Goal: Task Accomplishment & Management: Manage account settings

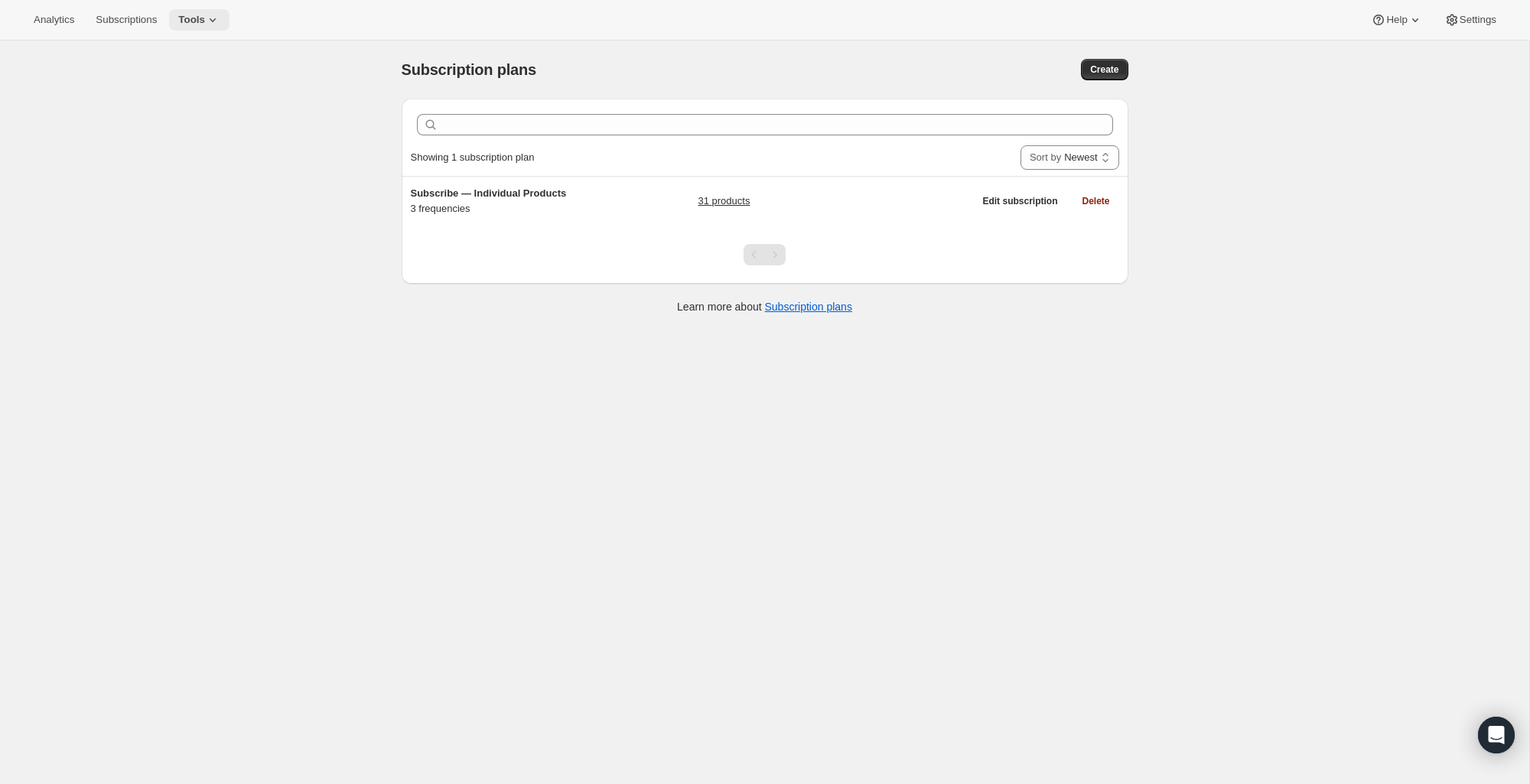
click at [214, 21] on icon at bounding box center [212, 20] width 15 height 15
click at [208, 99] on span "Bundles" at bounding box center [213, 104] width 135 height 15
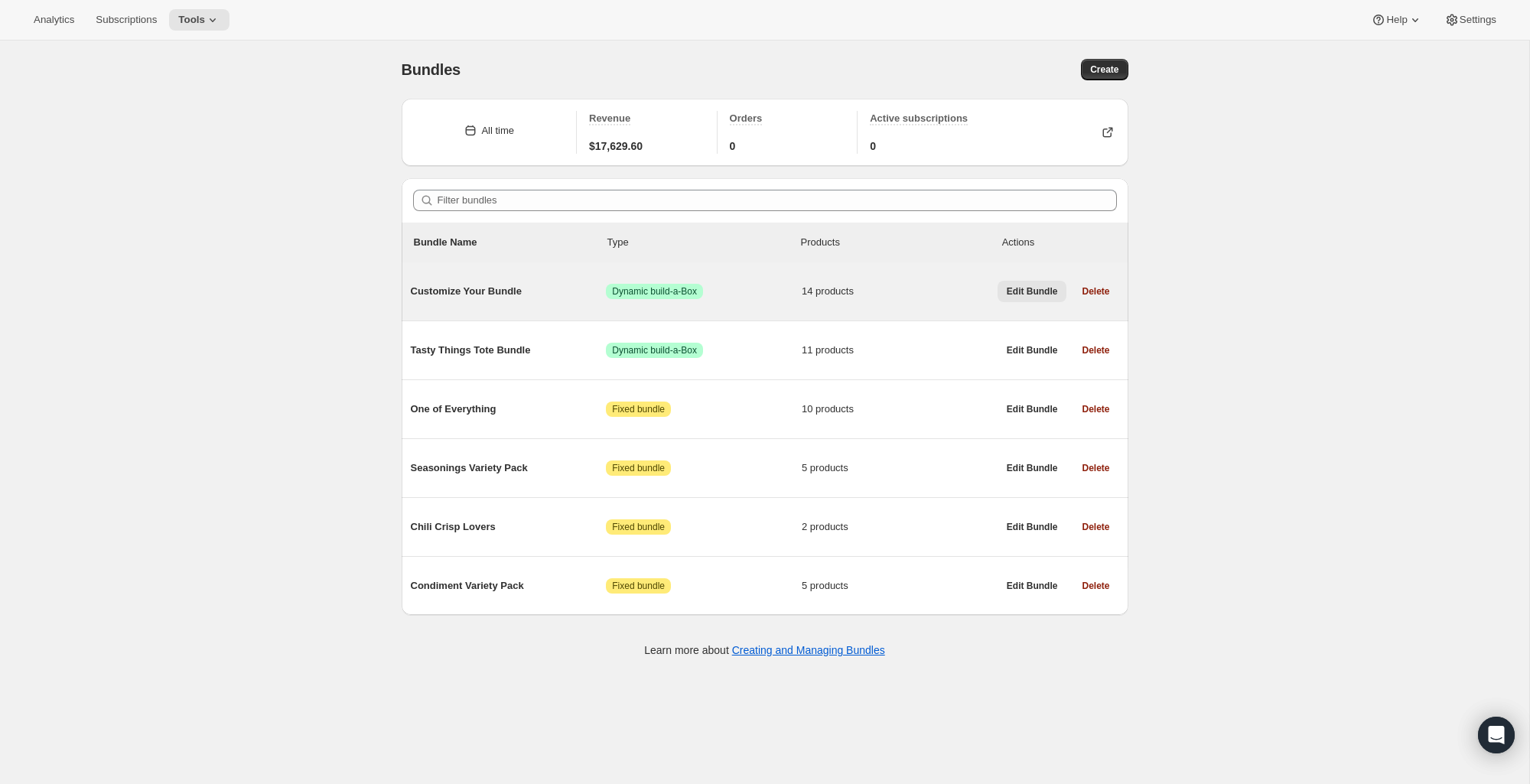
click at [1022, 291] on span "Edit Bundle" at bounding box center [1033, 291] width 51 height 12
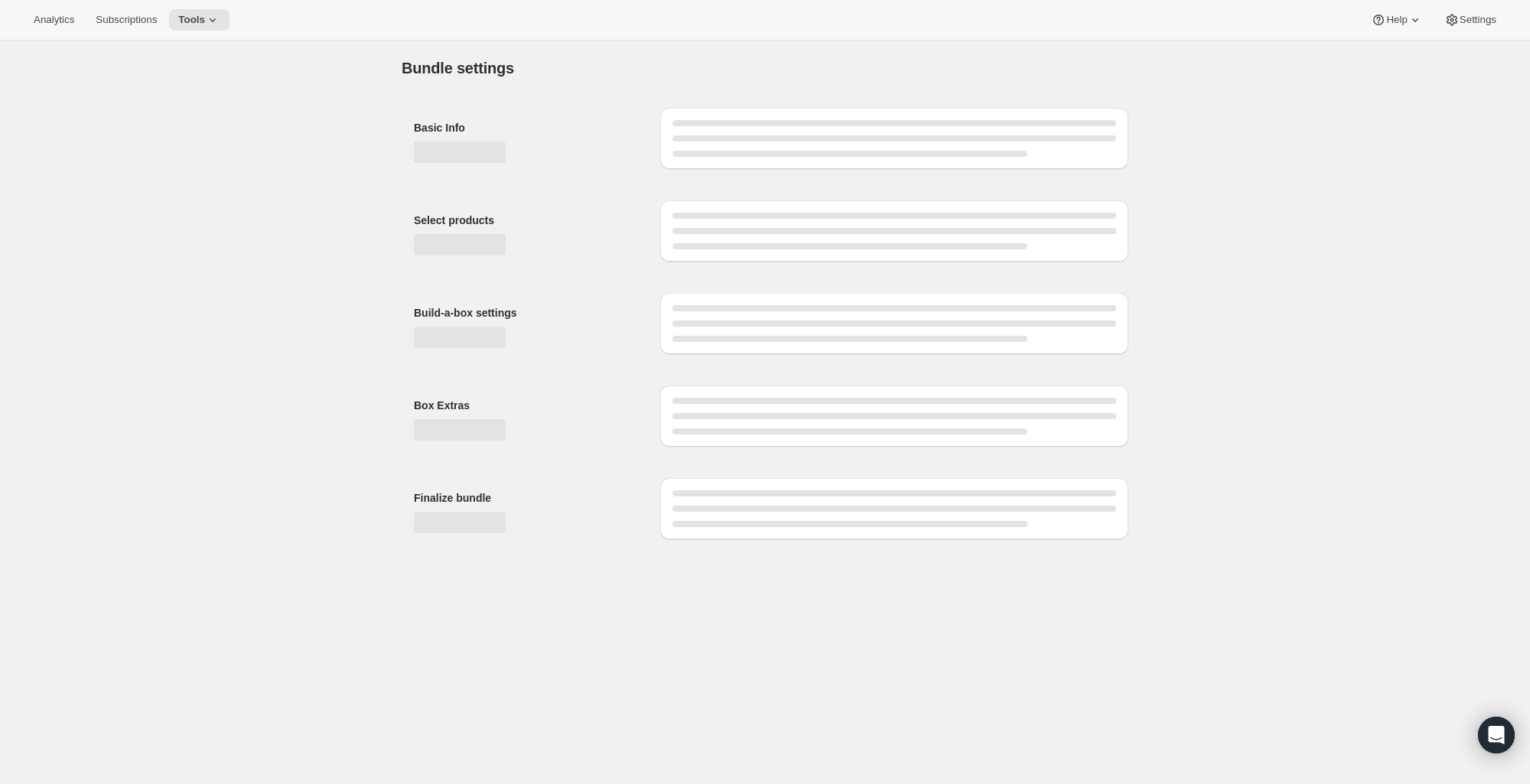
type input "Customize Your Bundle"
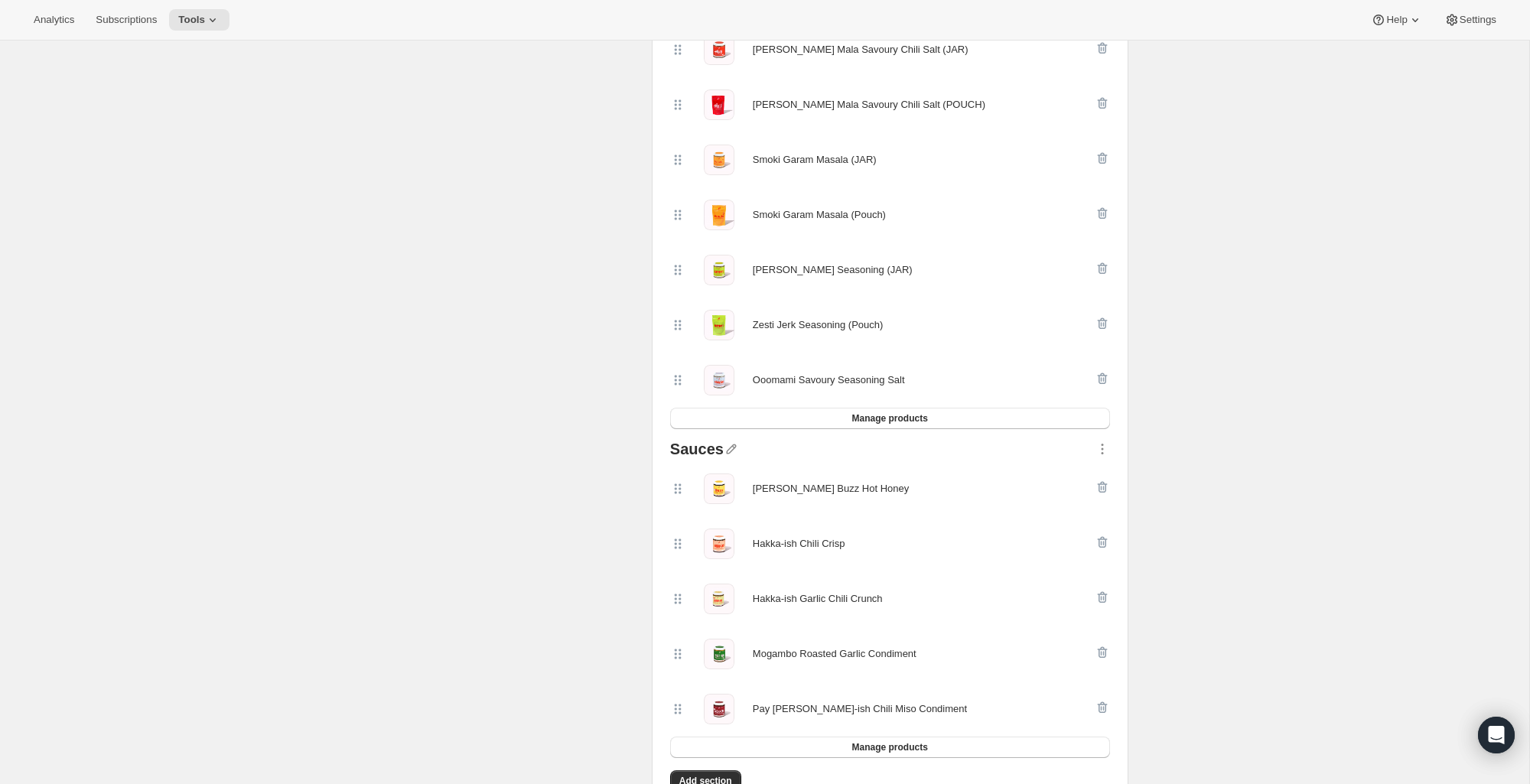
scroll to position [566, 0]
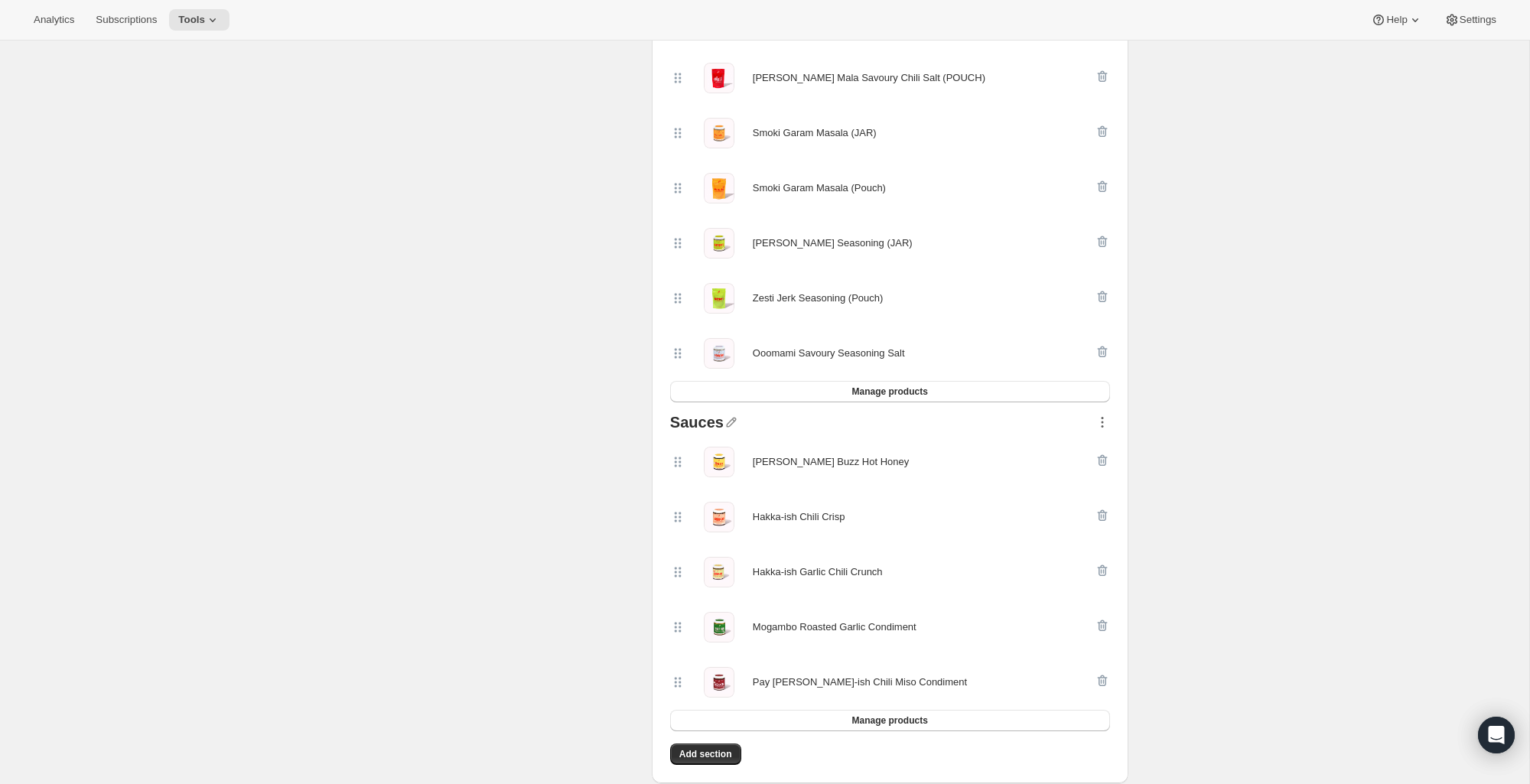
click at [1108, 422] on icon "button" at bounding box center [1102, 422] width 15 height 15
click at [1103, 452] on span "Move to top" at bounding box center [1091, 456] width 52 height 11
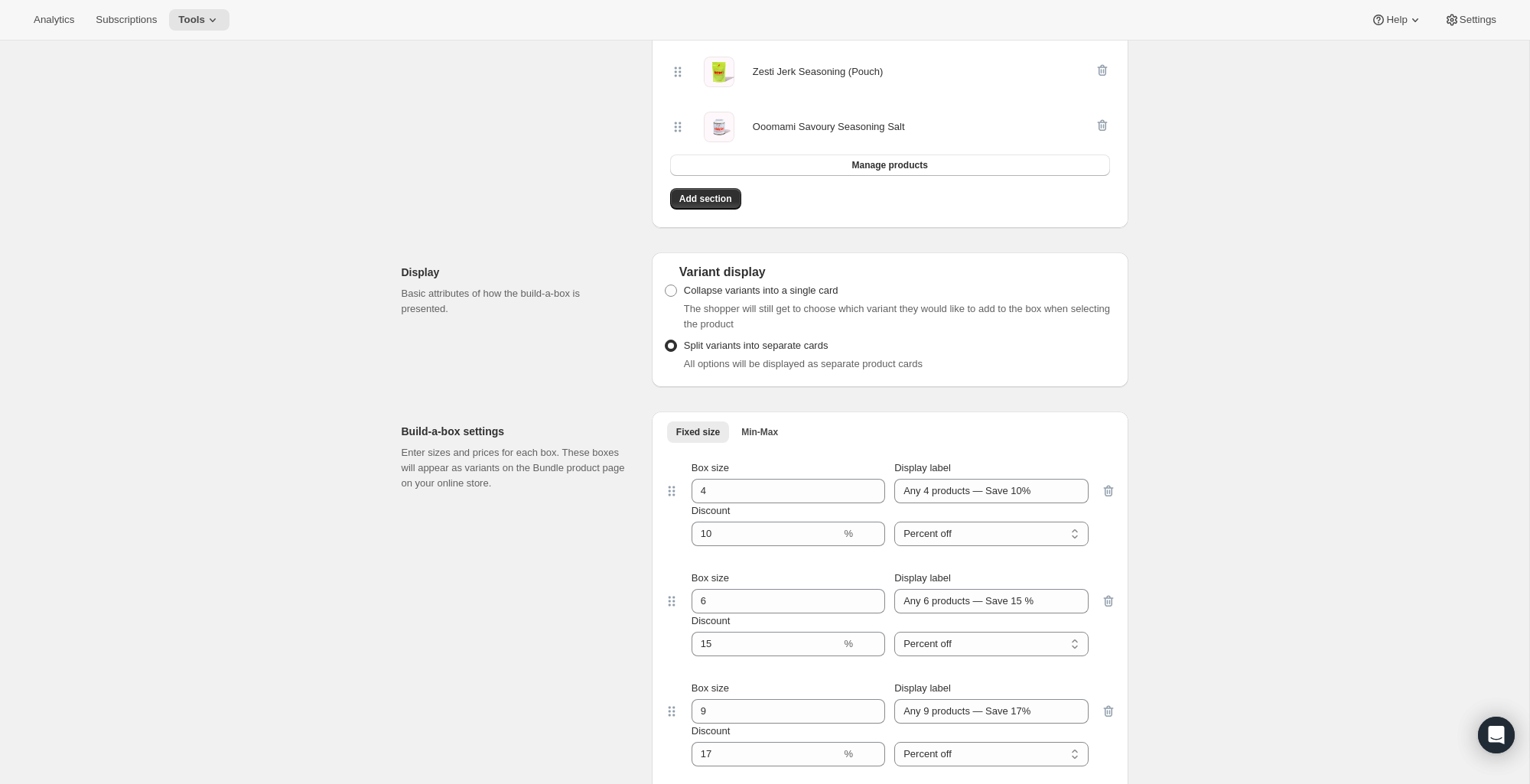
scroll to position [1347, 0]
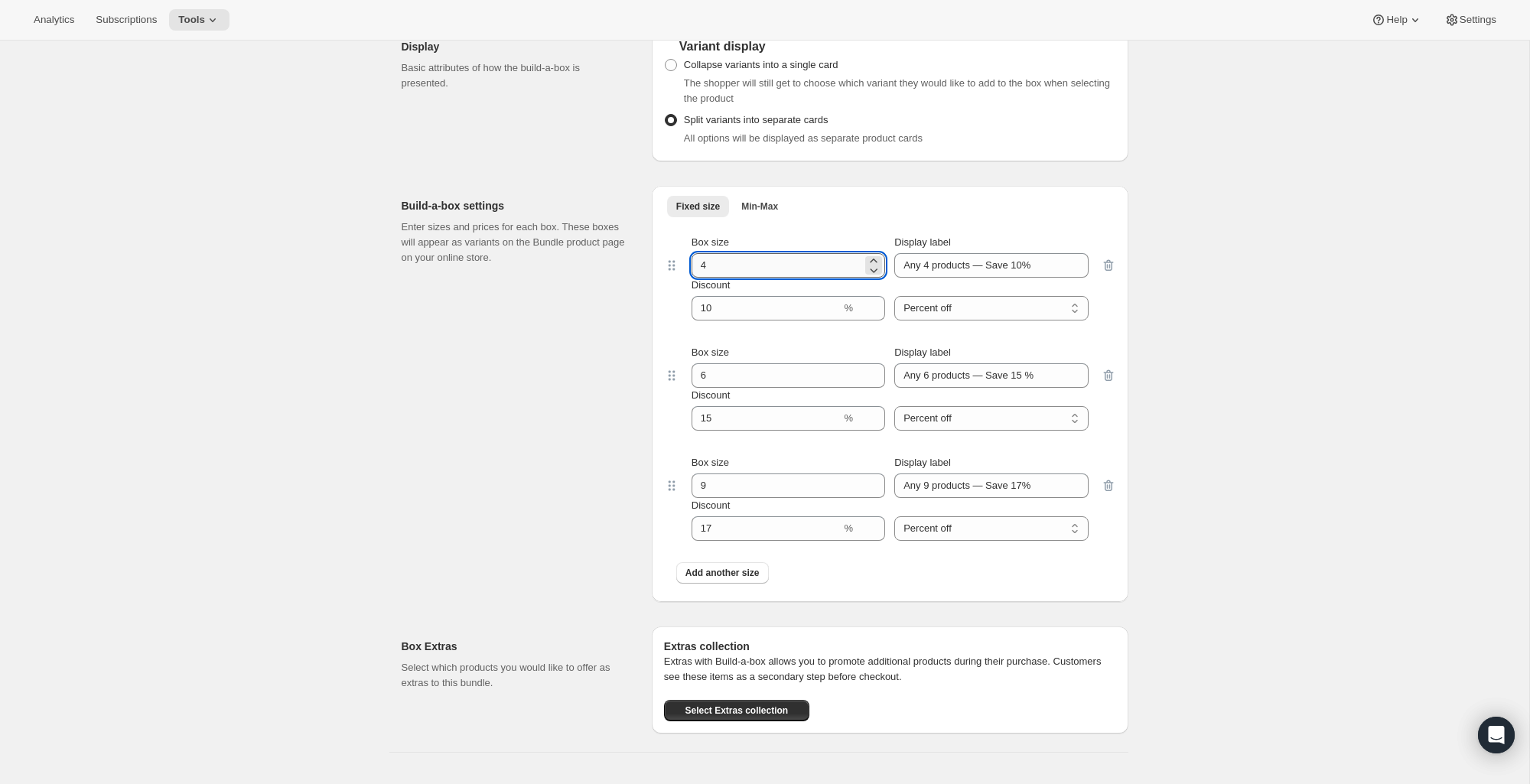
click at [719, 264] on input "4" at bounding box center [776, 266] width 171 height 25
type input "3"
click at [728, 308] on input "Discount" at bounding box center [766, 309] width 150 height 25
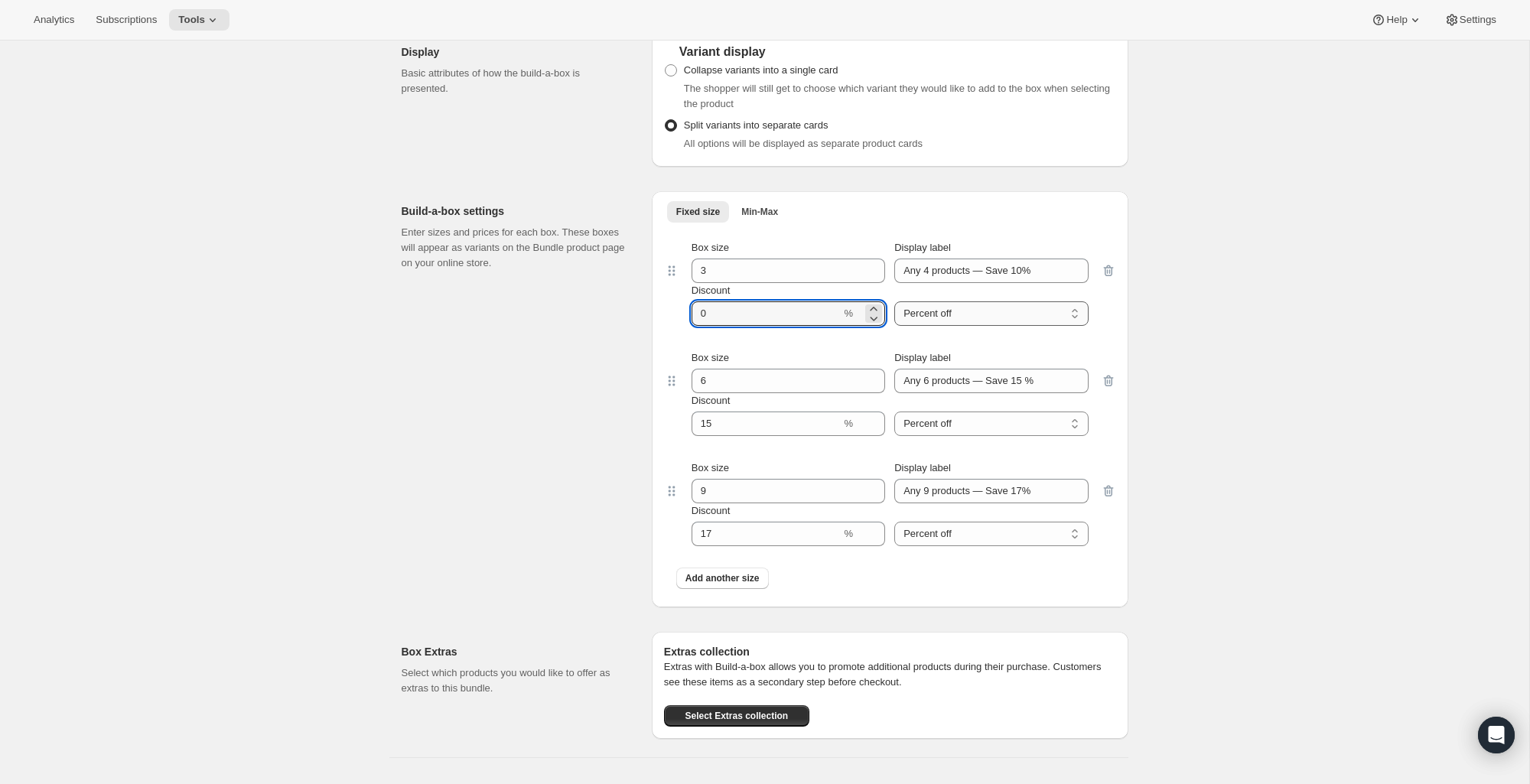
type input "0"
click at [987, 317] on select "Percent off Amount off" at bounding box center [991, 313] width 193 height 25
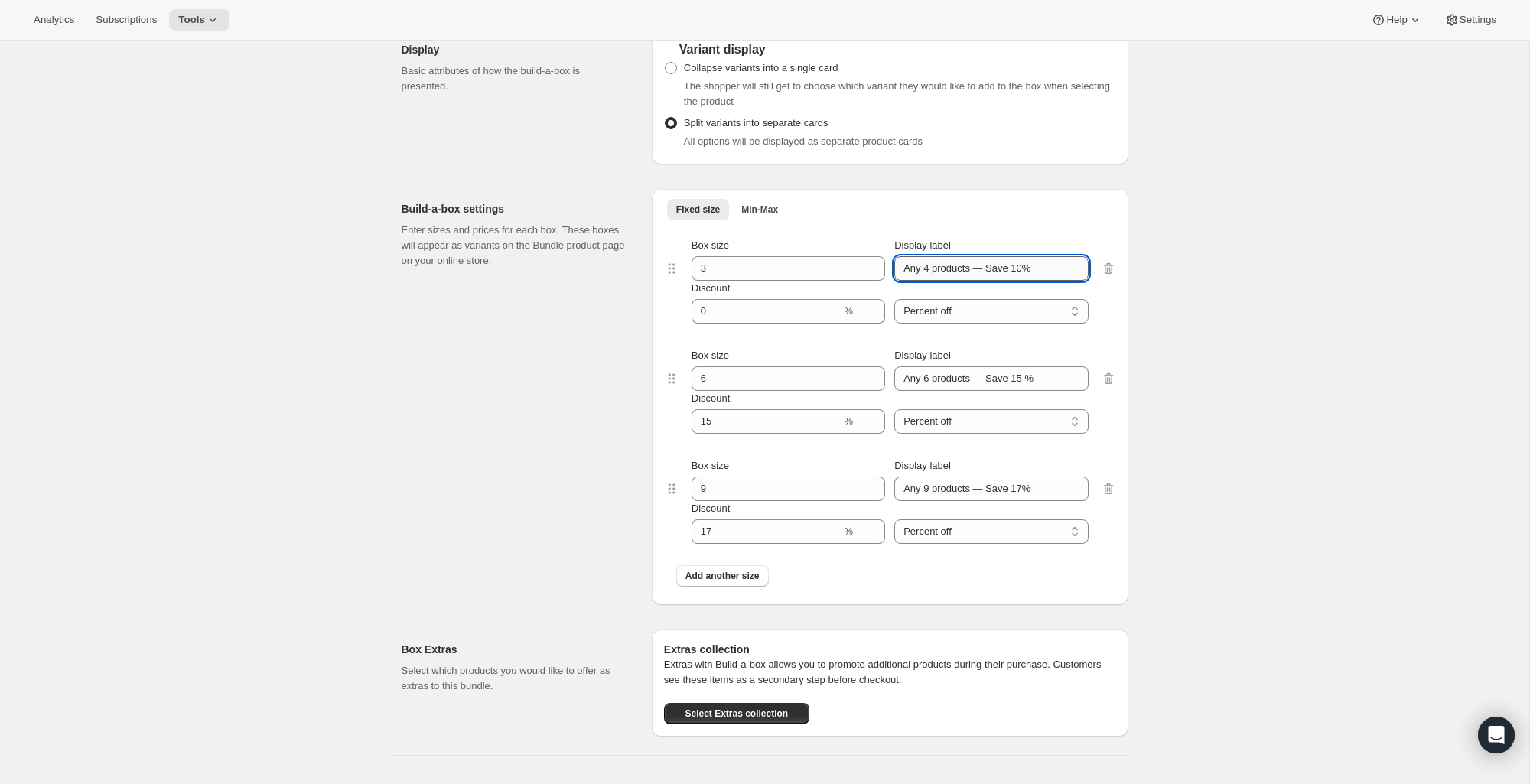
drag, startPoint x: 926, startPoint y: 267, endPoint x: 1077, endPoint y: 263, distance: 151.1
click at [1077, 263] on input "Any 4 products — Save 10%" at bounding box center [991, 269] width 193 height 25
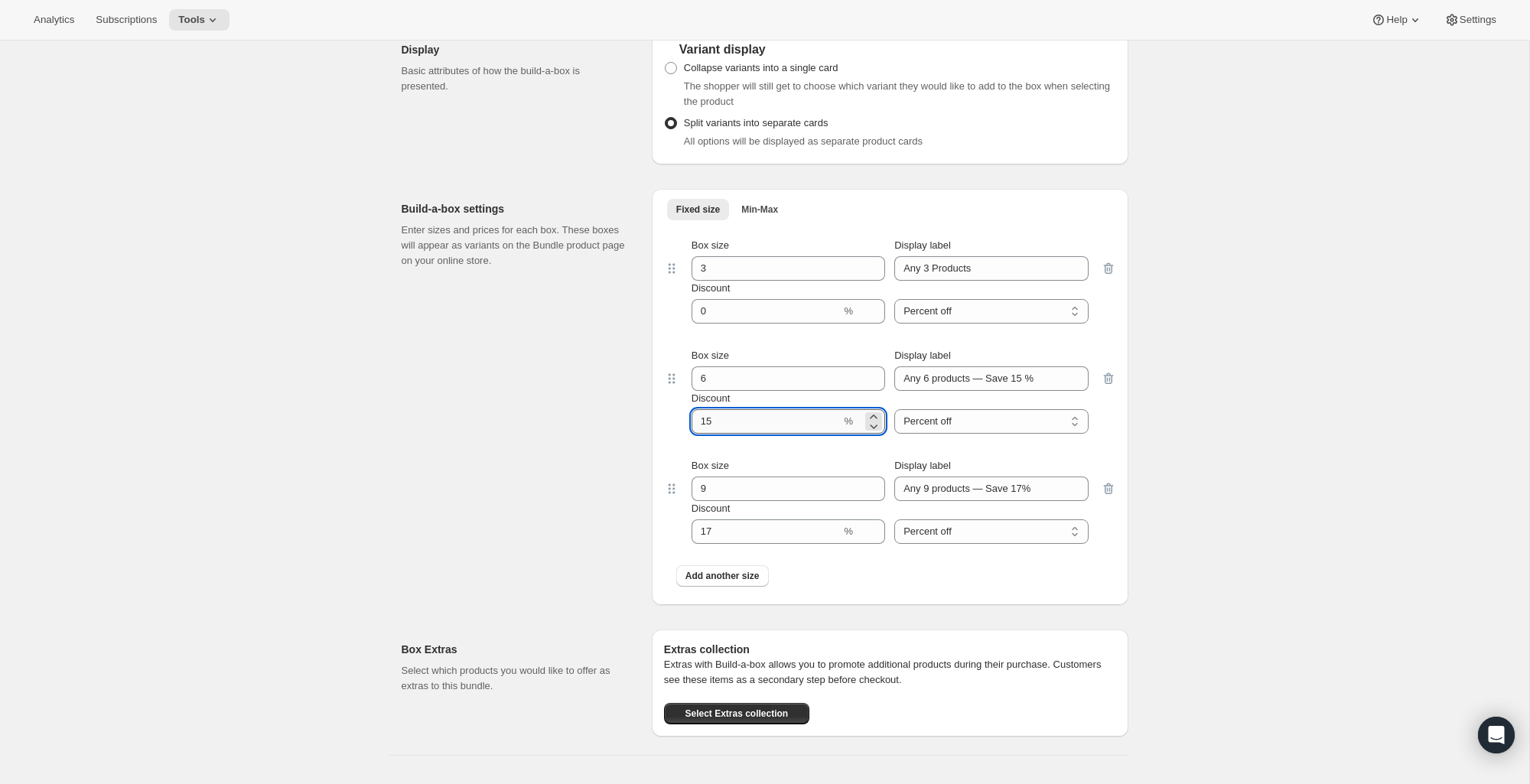
click at [710, 421] on input "Discount" at bounding box center [766, 422] width 150 height 25
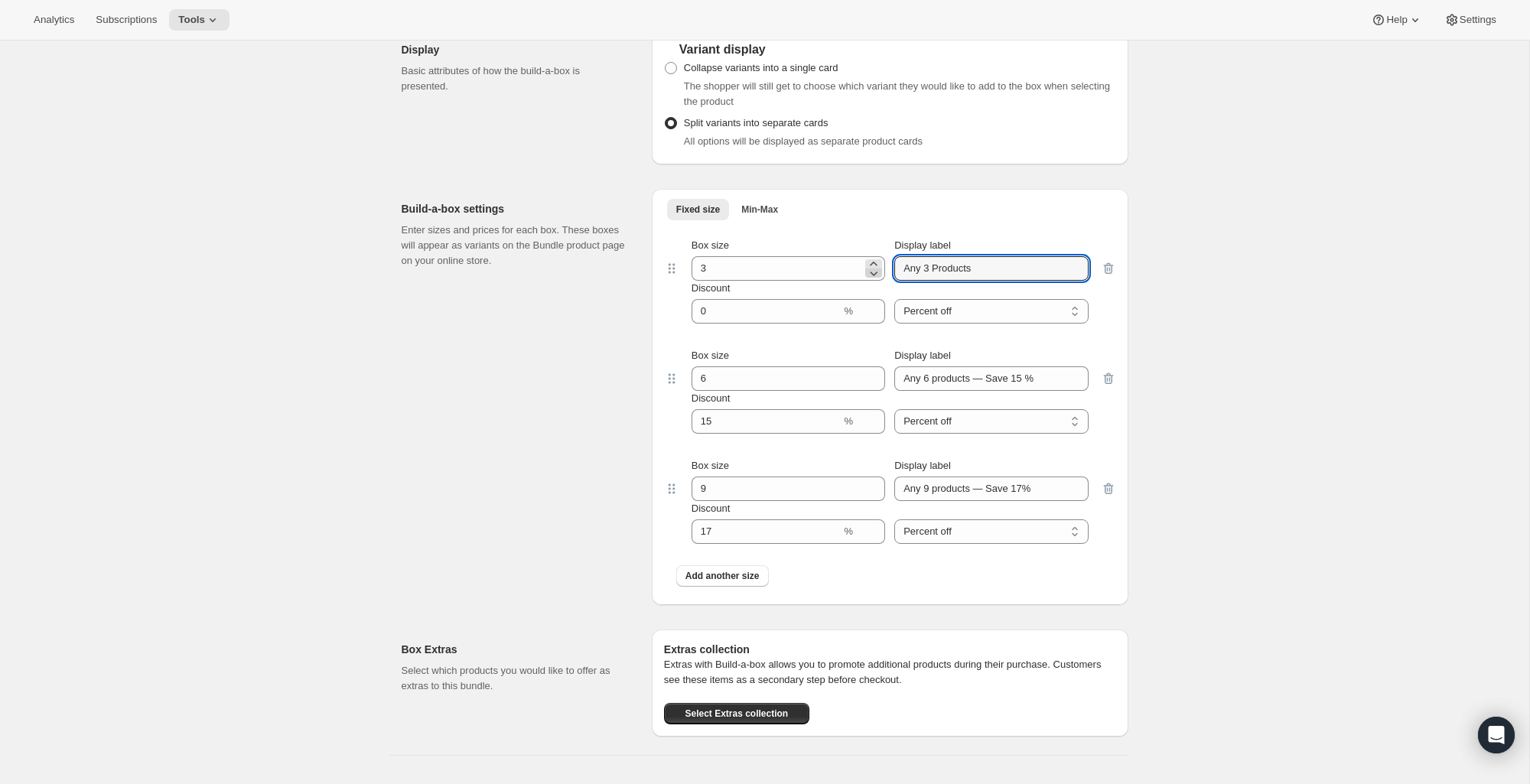
drag, startPoint x: 920, startPoint y: 271, endPoint x: 881, endPoint y: 269, distance: 39.1
click at [881, 269] on div "Box size 3 Display label Any 3 Products" at bounding box center [890, 259] width 397 height 43
click at [997, 263] on input "Any 3 Products" at bounding box center [991, 269] width 193 height 25
type input "Any 3 Products"
click at [921, 381] on input "Any 6 products — Save 15 %" at bounding box center [991, 379] width 193 height 25
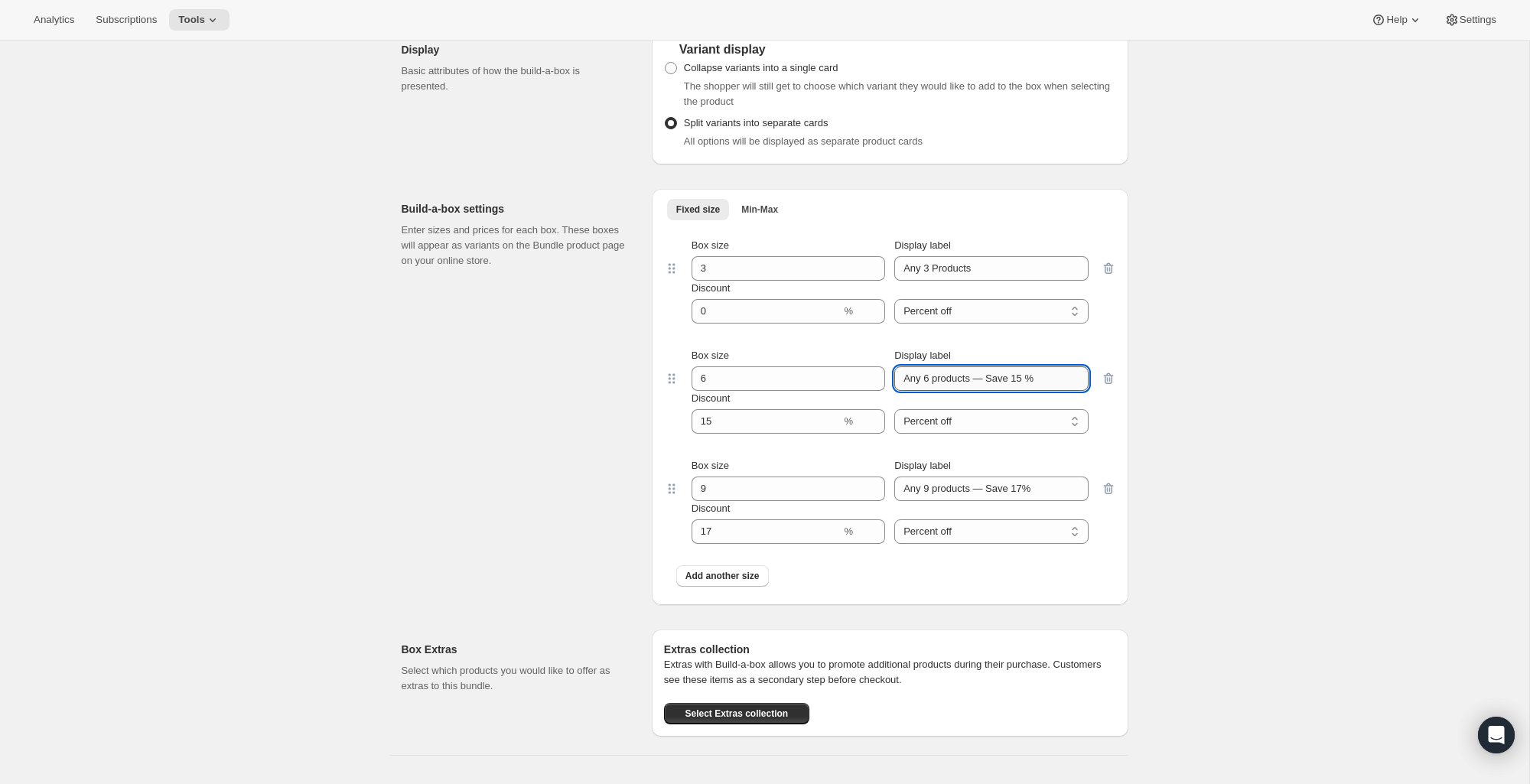
click at [934, 379] on input "Any 6 products — Save 15 %" at bounding box center [991, 379] width 193 height 25
click at [1026, 379] on input "Any 6 products — Save 15 %" at bounding box center [991, 379] width 193 height 25
click at [1020, 373] on input "Any 6 products — Save 12% + Free Shipping" at bounding box center [991, 379] width 193 height 25
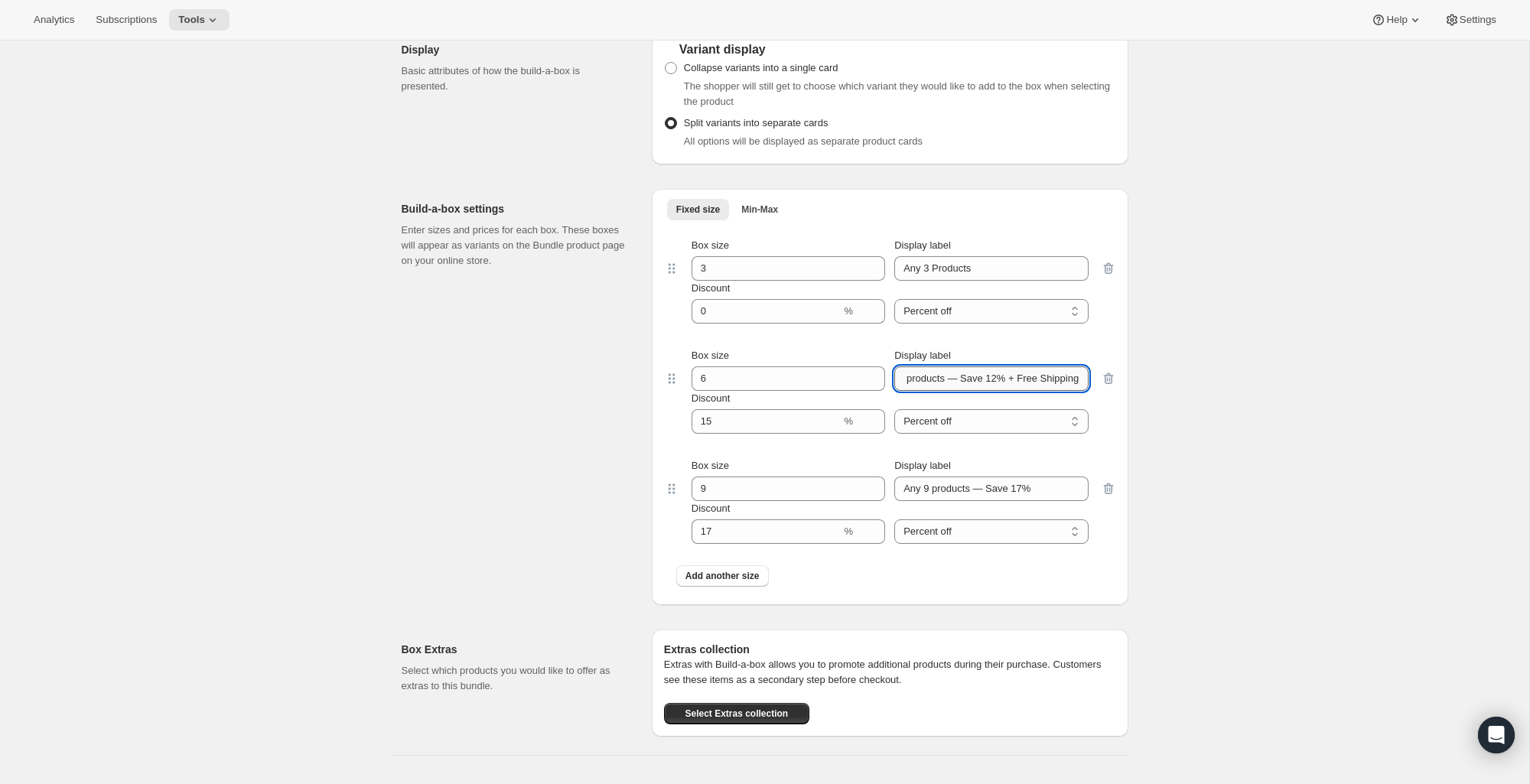
click at [1020, 373] on input "Any 6 products — Save 12% + Free Shipping" at bounding box center [991, 379] width 193 height 25
type input "Any 6 products — Save 12% + Free Shipping"
click at [982, 488] on input "Any 9 products — Save 17%" at bounding box center [991, 489] width 193 height 25
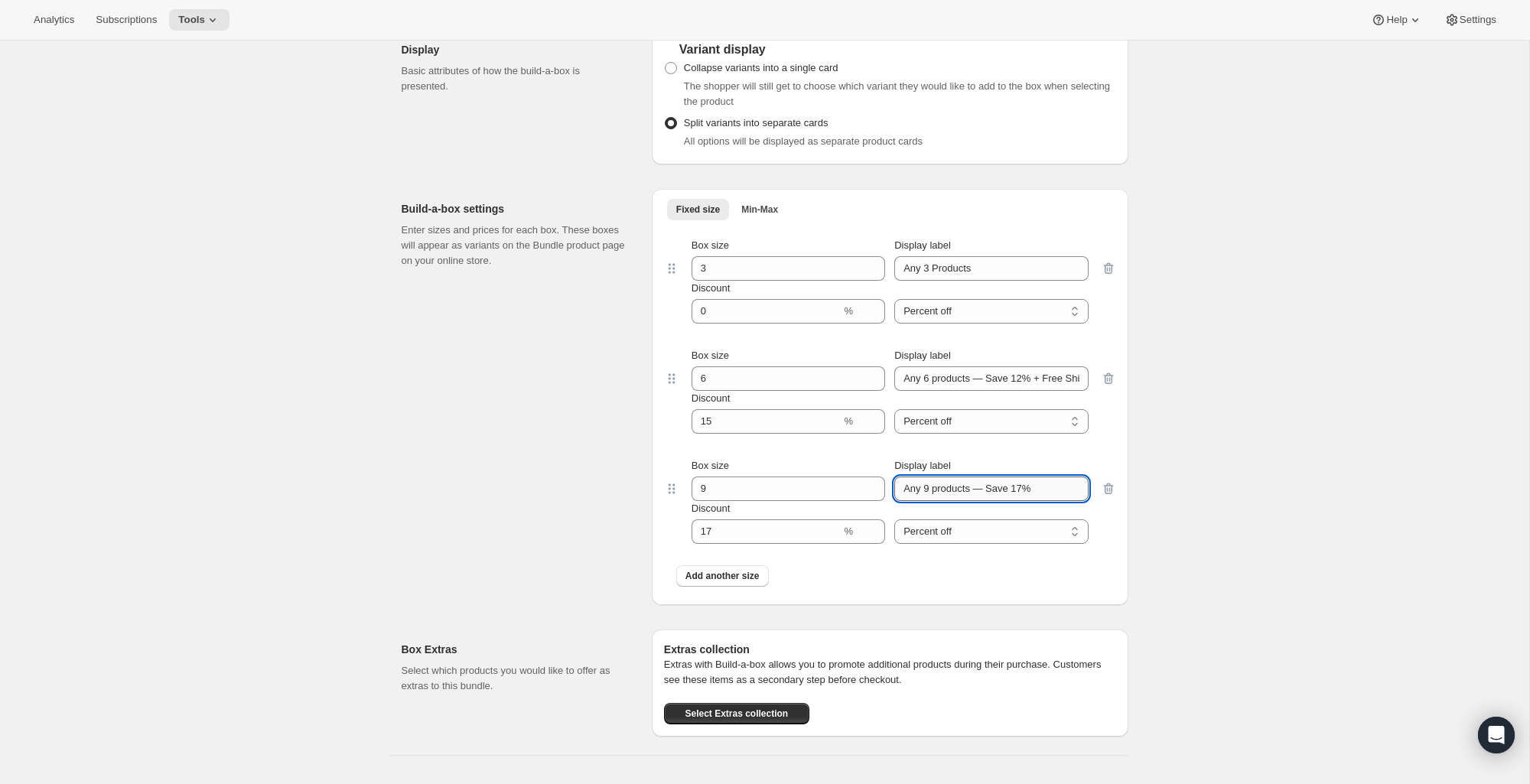
click at [982, 488] on input "Any 9 products — Save 17%" at bounding box center [991, 489] width 193 height 25
paste input "6 products — Save 12% + Free Shipping"
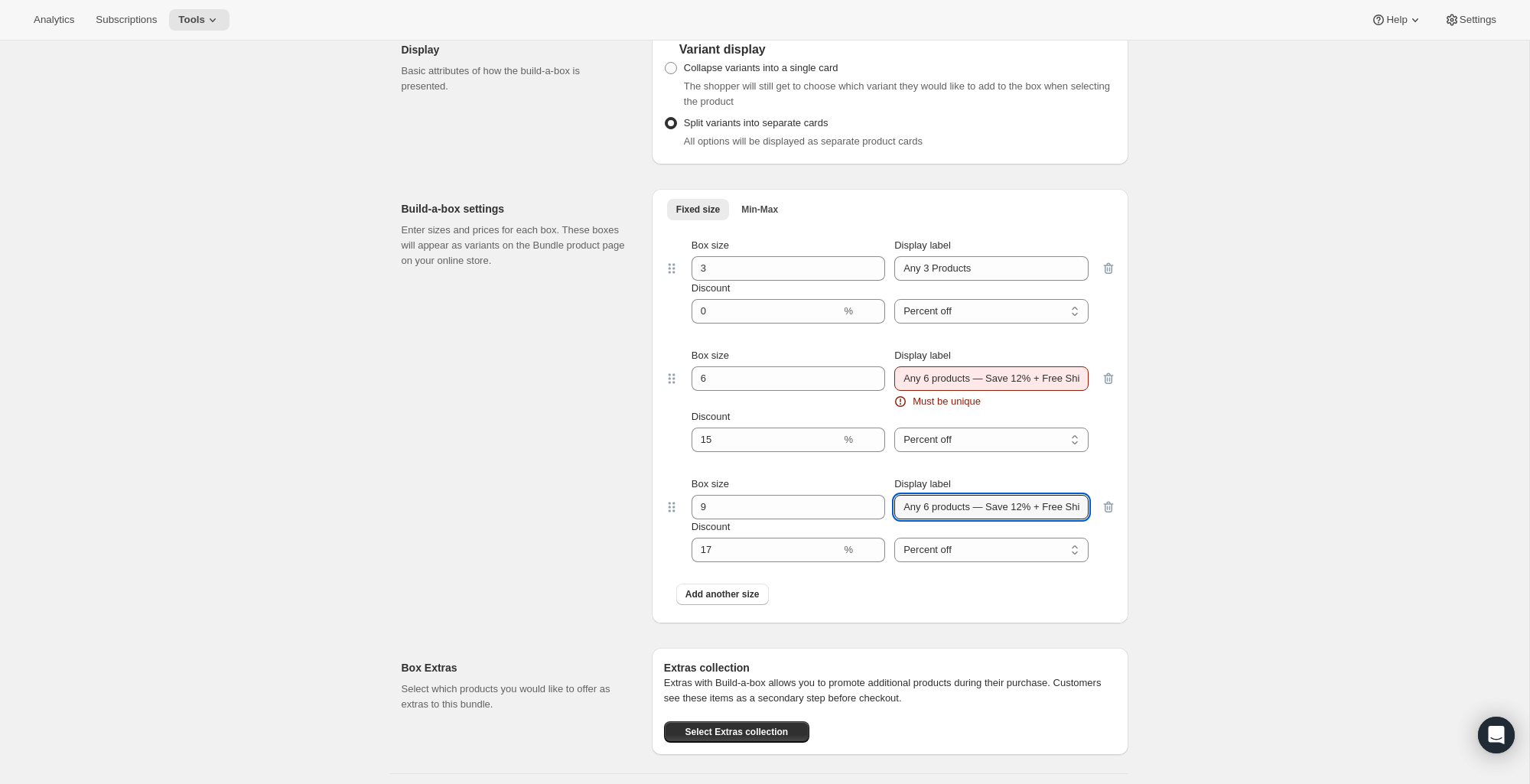
drag, startPoint x: 957, startPoint y: 510, endPoint x: 887, endPoint y: 513, distance: 70.1
click at [887, 513] on div "Box size 9 Display label Any 6 products — Save 12% + Free Shipping" at bounding box center [890, 497] width 397 height 43
click at [928, 504] on input "Any 6 products — Save 12% + Free Shipping" at bounding box center [991, 508] width 193 height 25
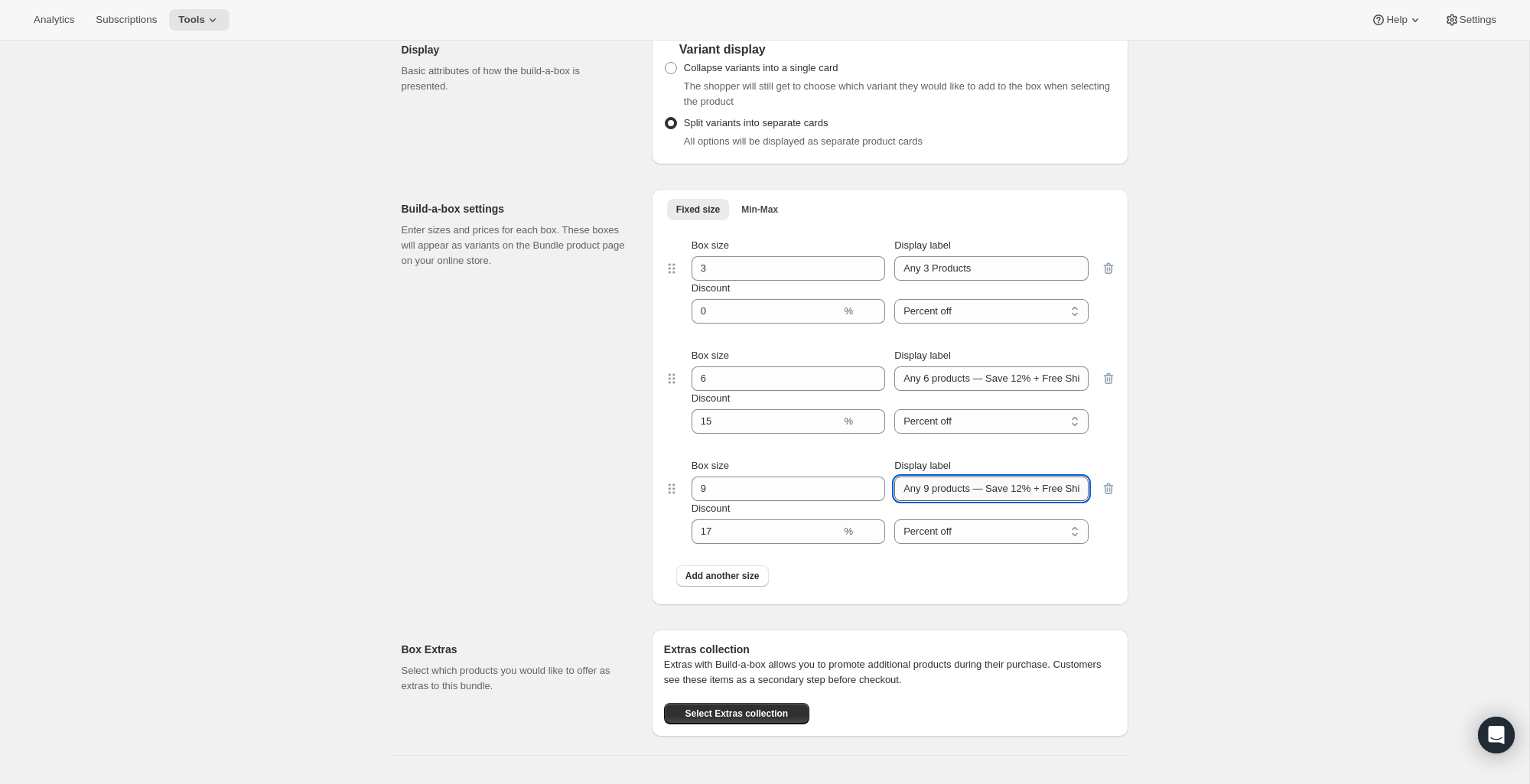
drag, startPoint x: 1024, startPoint y: 486, endPoint x: 1030, endPoint y: 478, distance: 10.0
click at [1024, 486] on input "Any 9 products — Save 12% + Free Shipping" at bounding box center [991, 489] width 193 height 25
type input "Any 9 products — Save 15% + Free Shipping"
click at [732, 418] on input "Discount" at bounding box center [766, 422] width 150 height 25
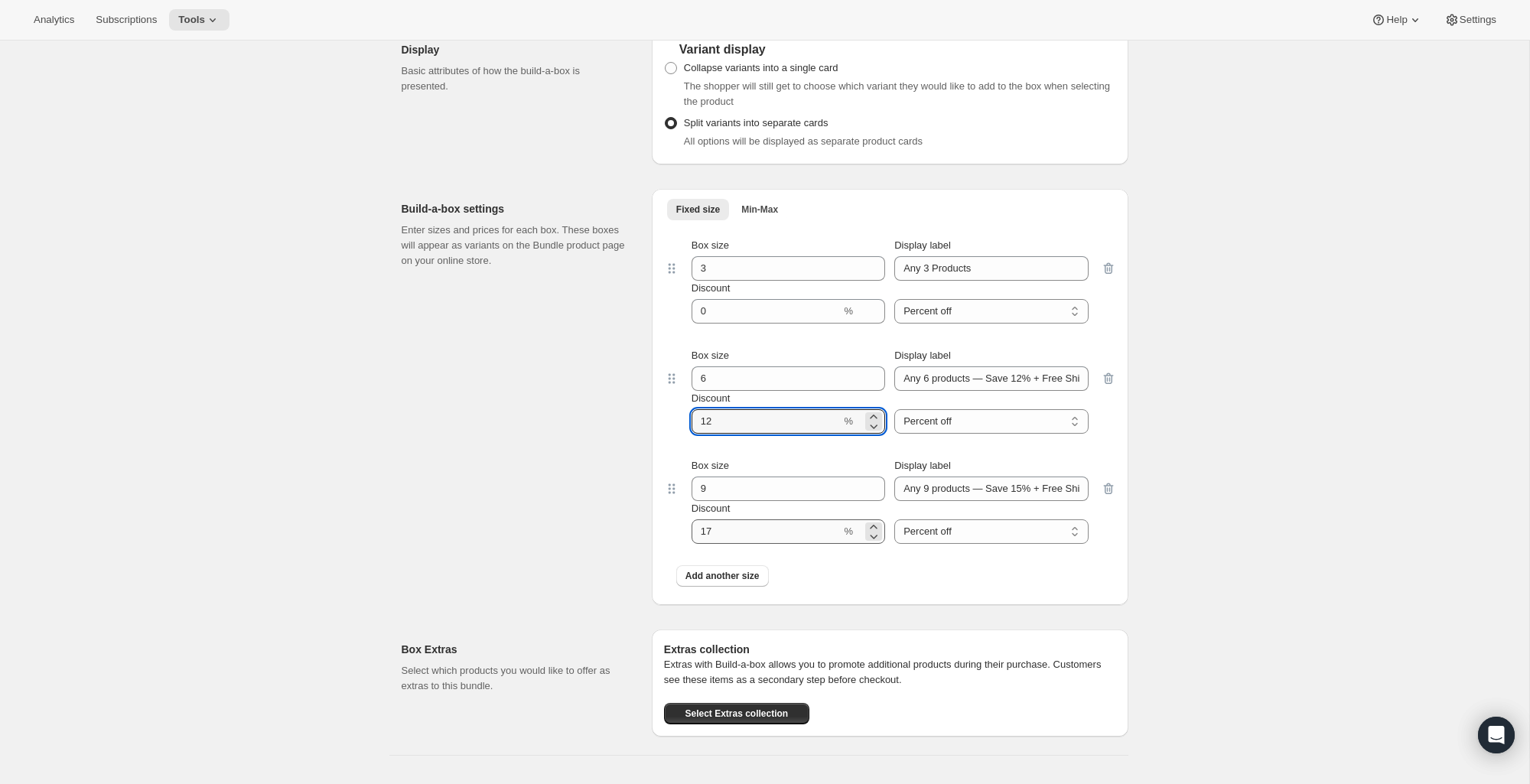
type input "12"
click at [720, 537] on input "Discount" at bounding box center [766, 532] width 150 height 25
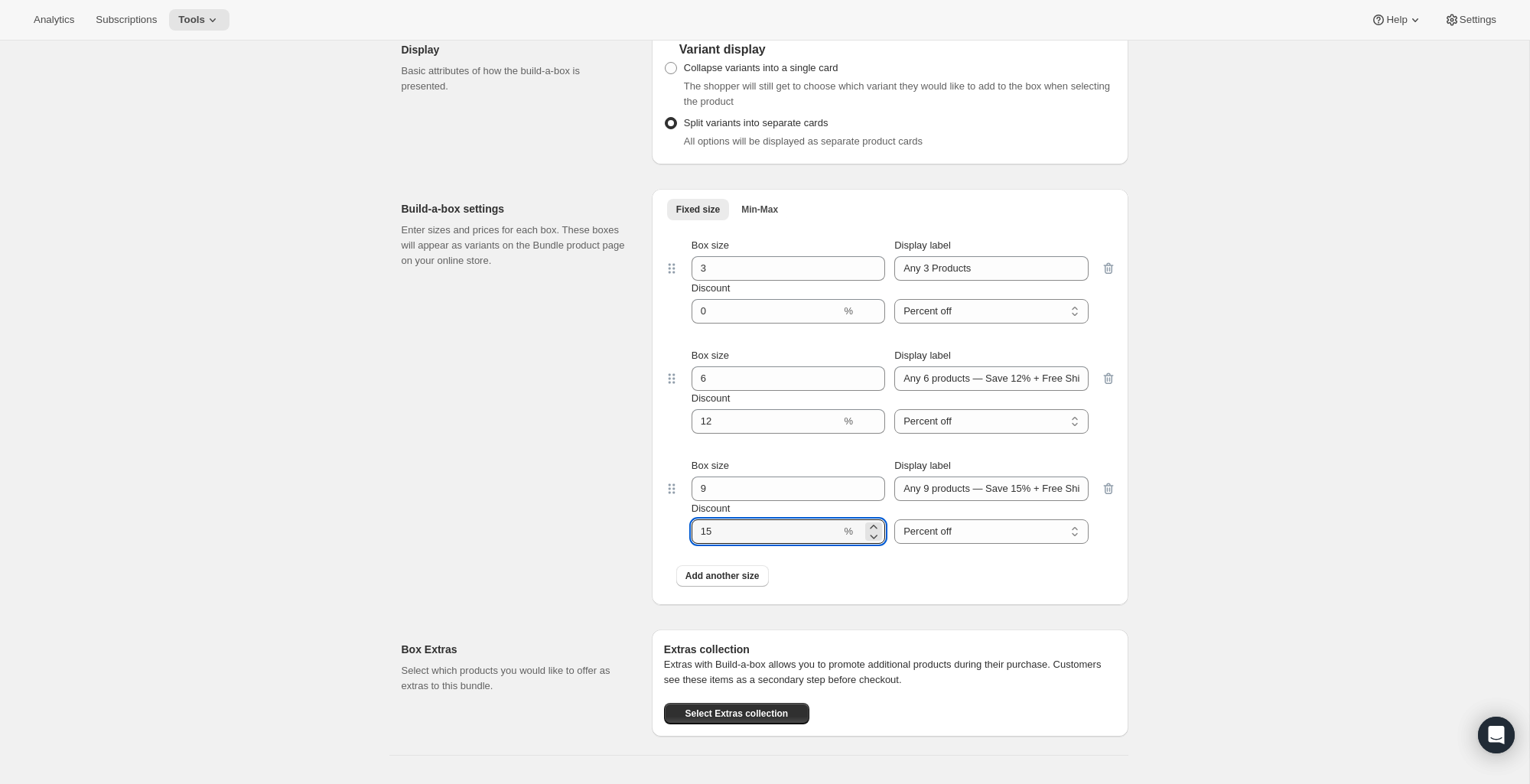
type input "15"
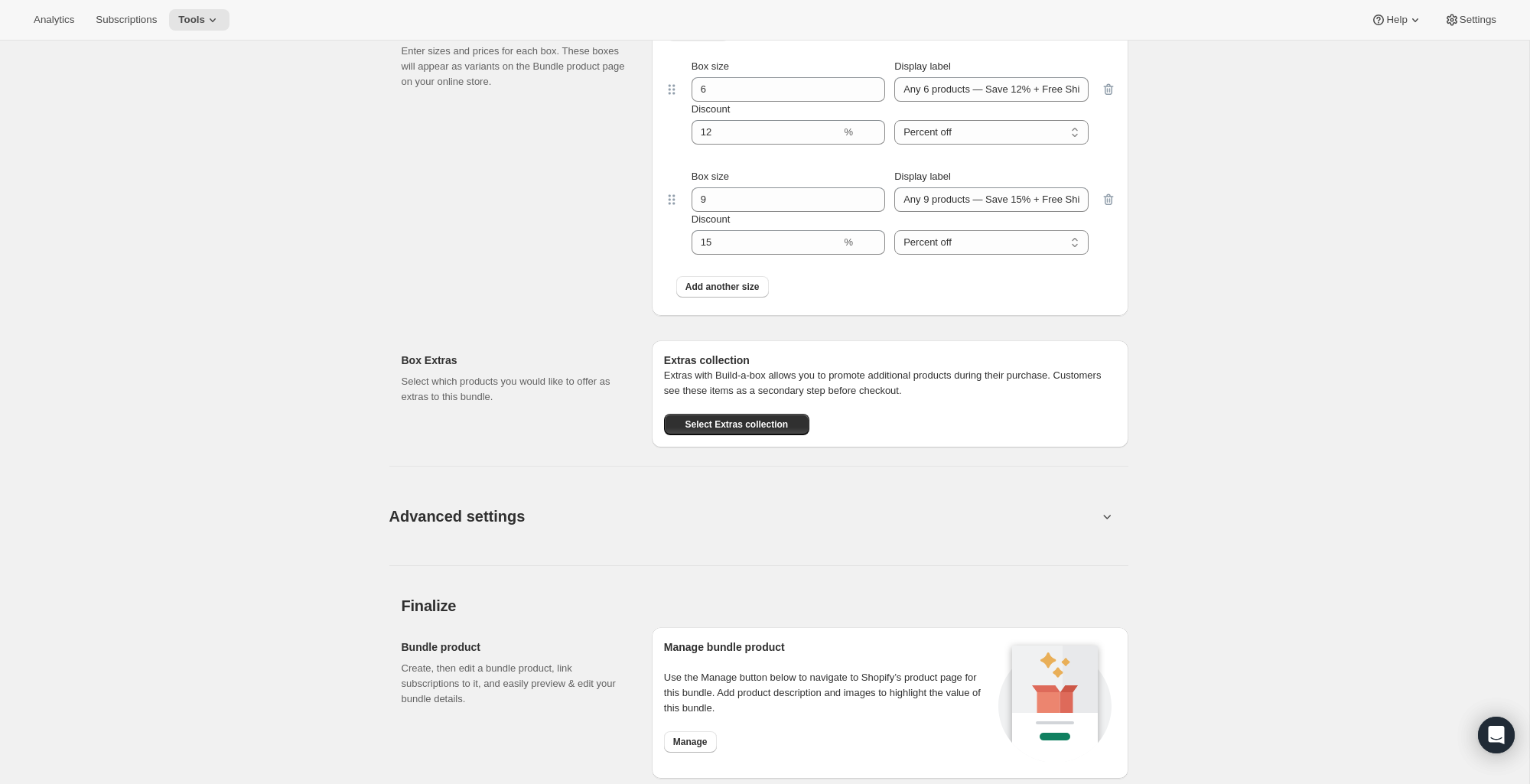
scroll to position [1545, 0]
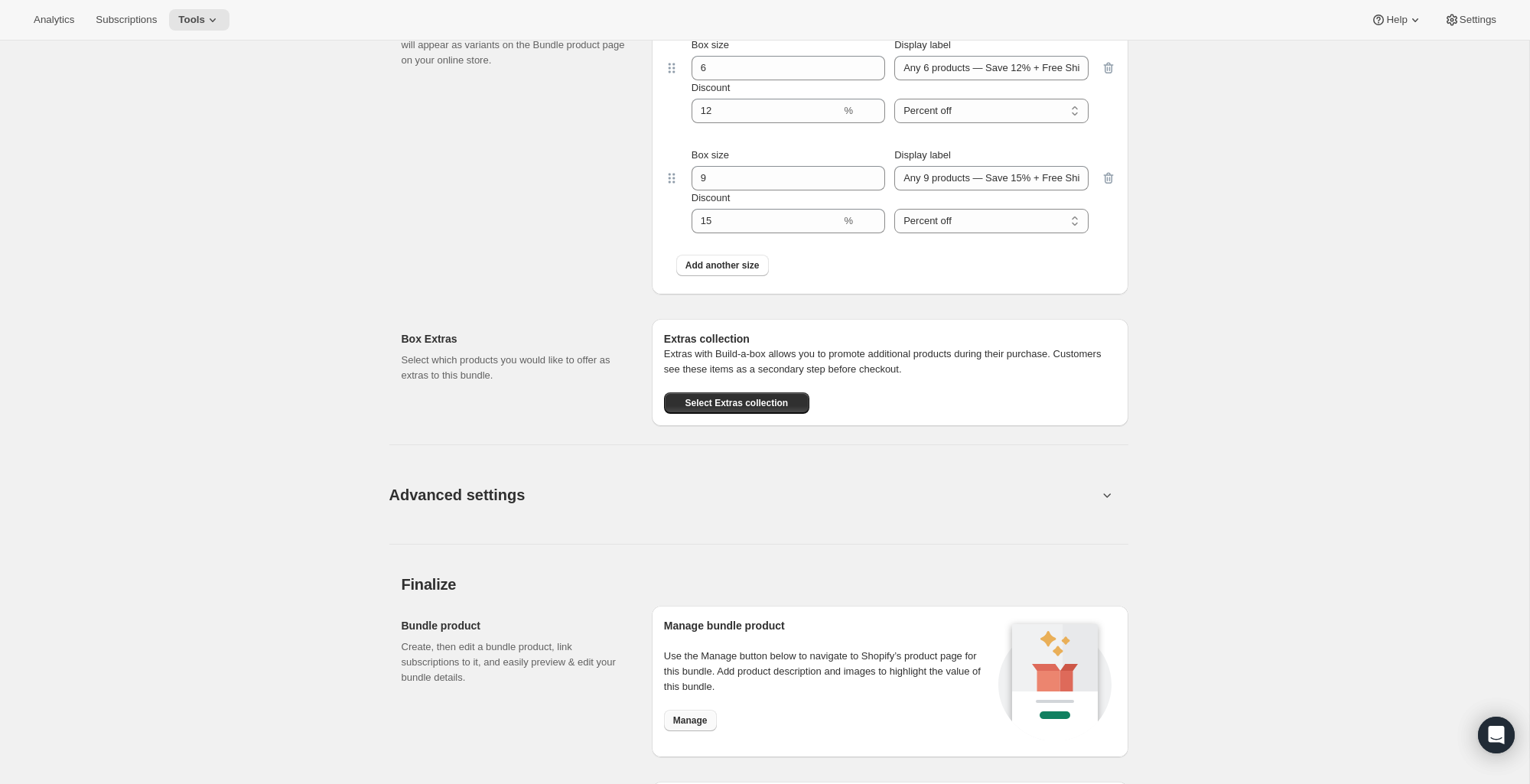
click at [695, 714] on button "Manage" at bounding box center [690, 720] width 52 height 21
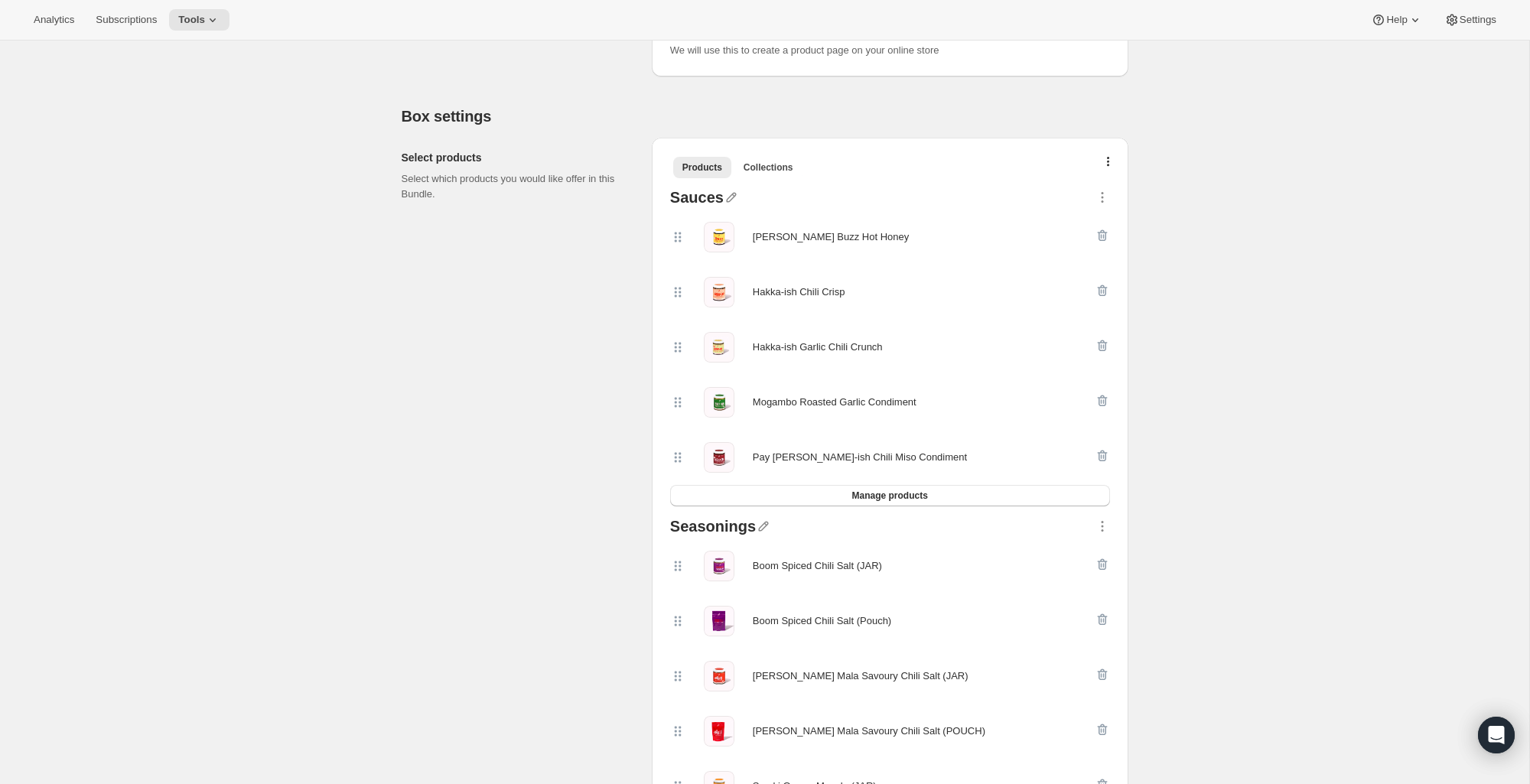
scroll to position [0, 0]
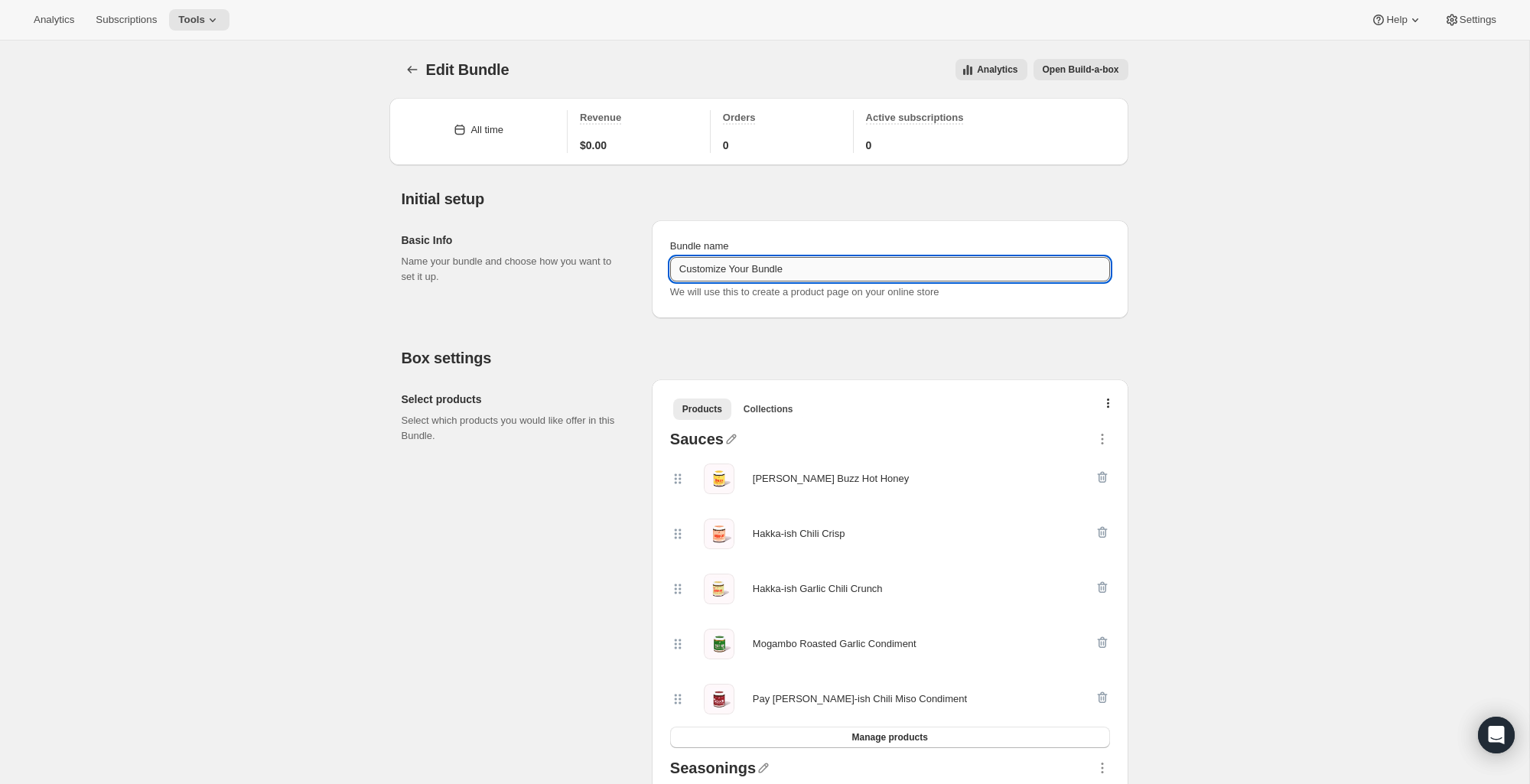
click at [710, 271] on input "Customize Your Bundle" at bounding box center [891, 270] width 440 height 25
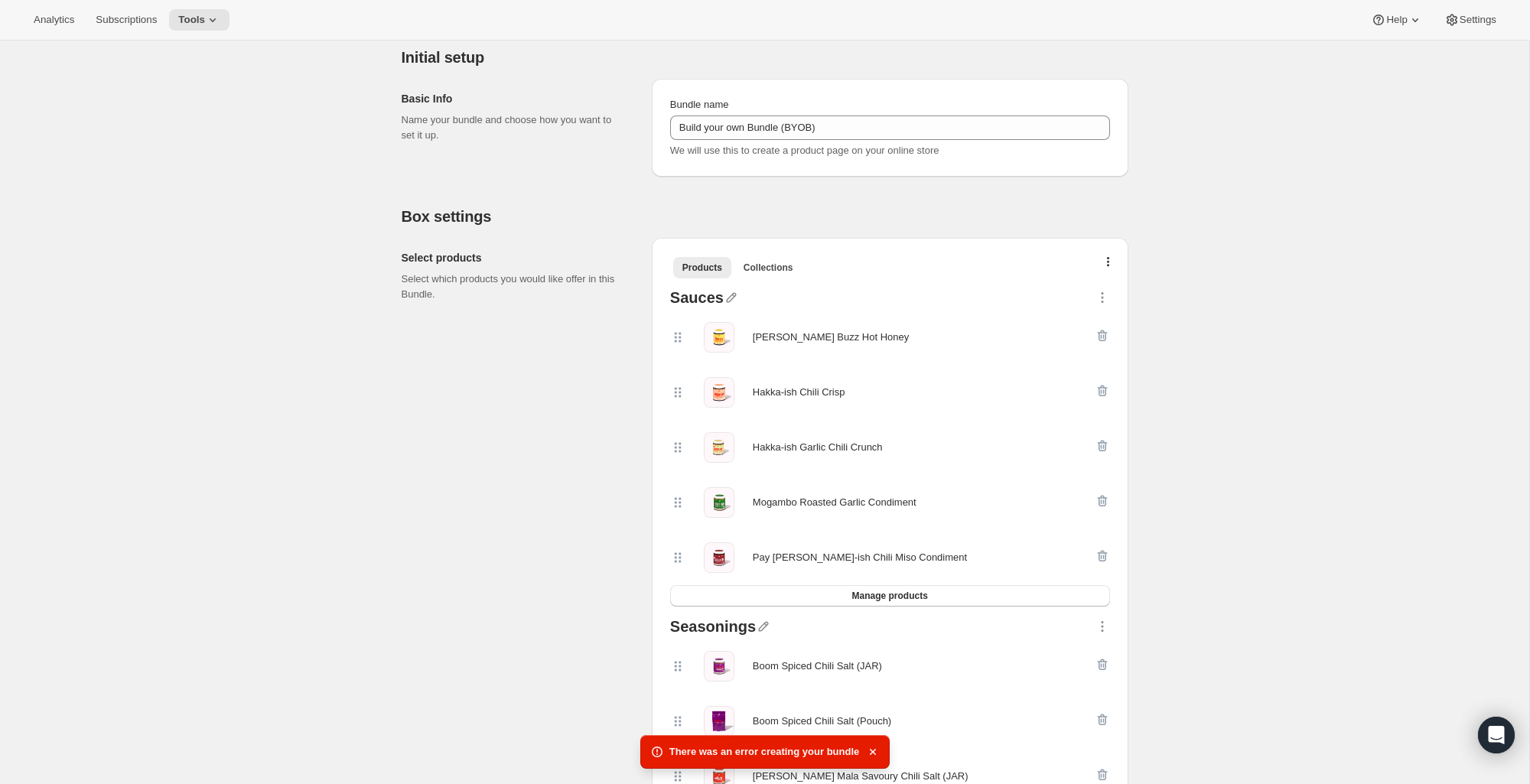
scroll to position [151, 0]
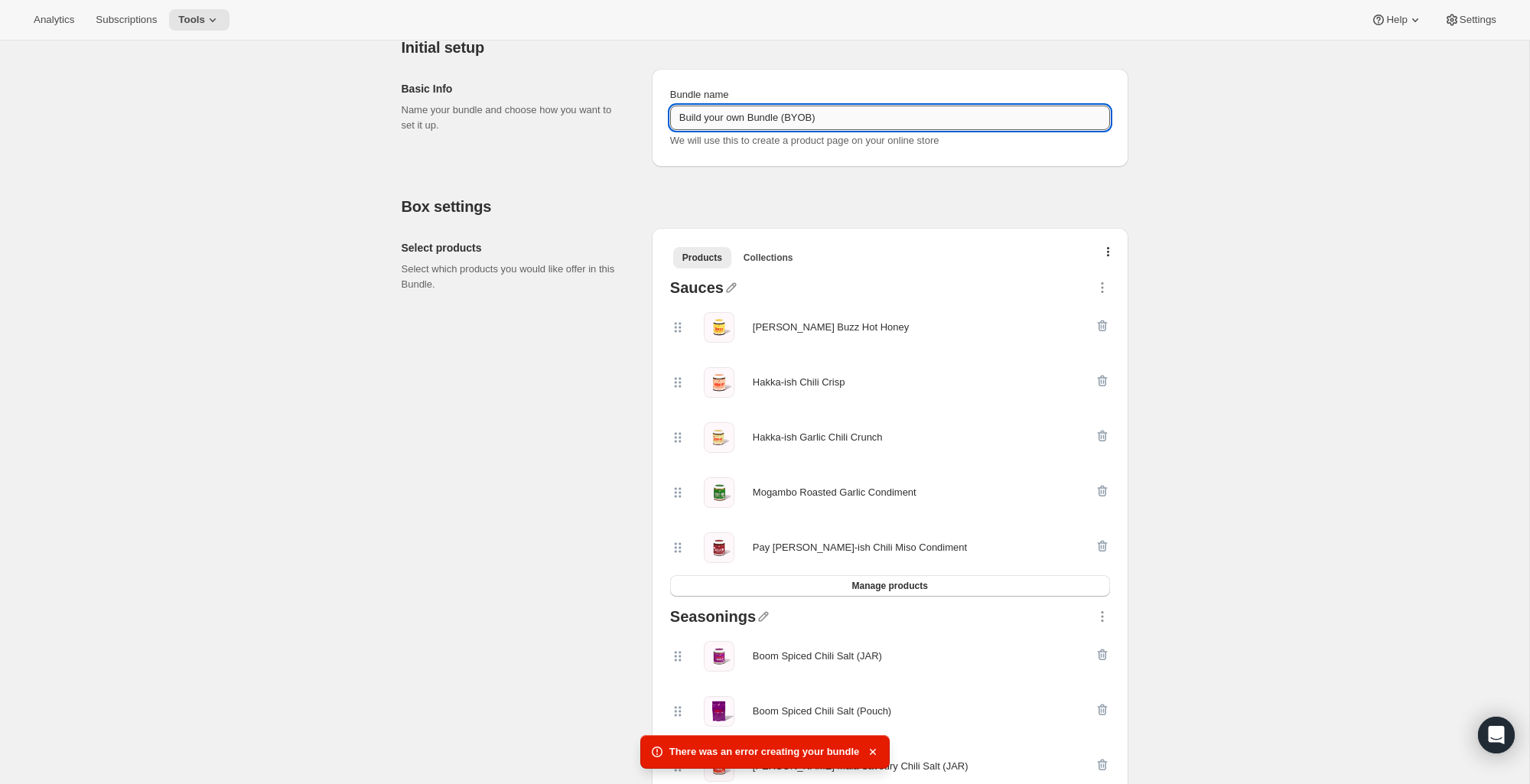
click at [840, 114] on input "Build your own Bundle (BYOB)" at bounding box center [891, 118] width 440 height 25
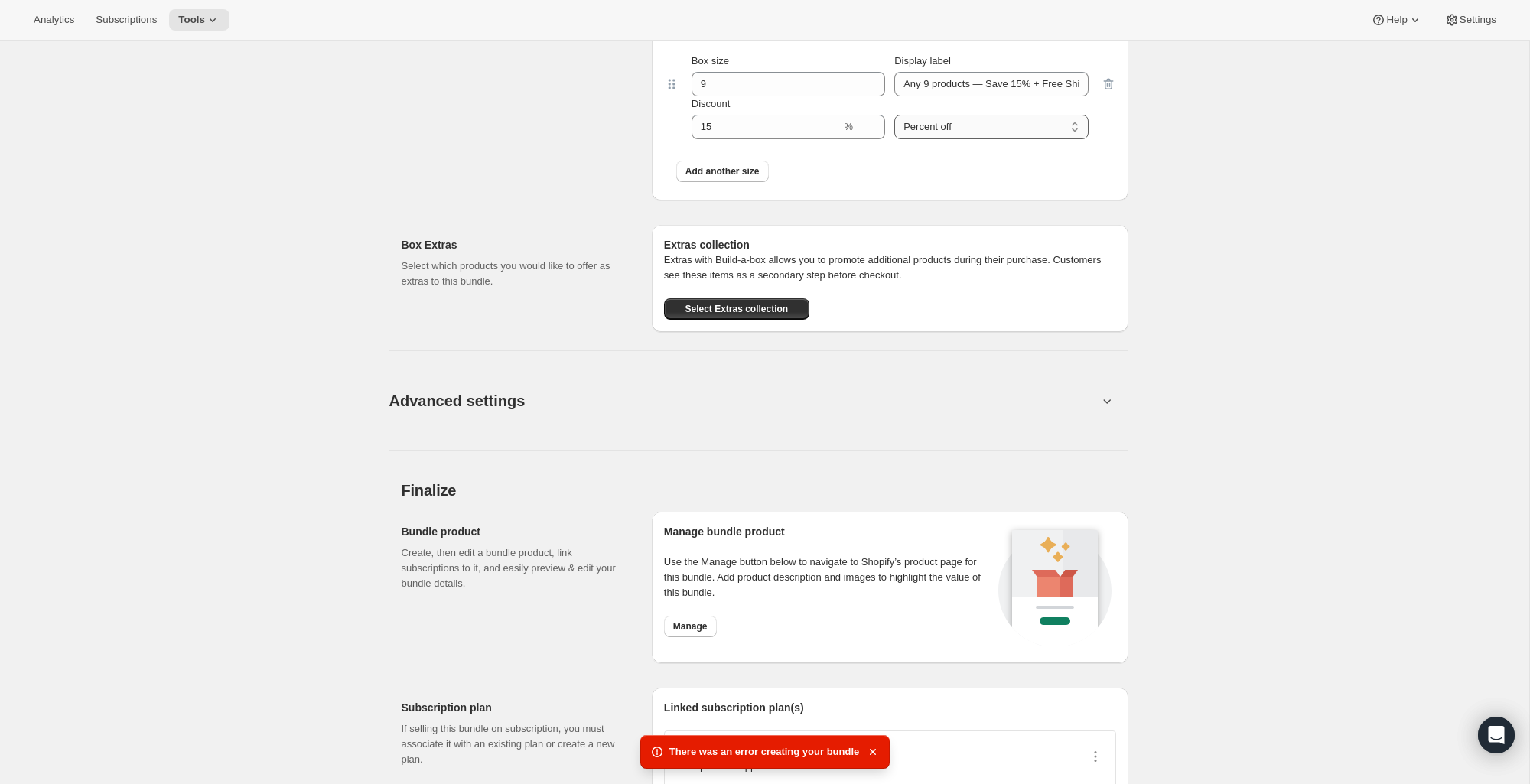
scroll to position [1664, 0]
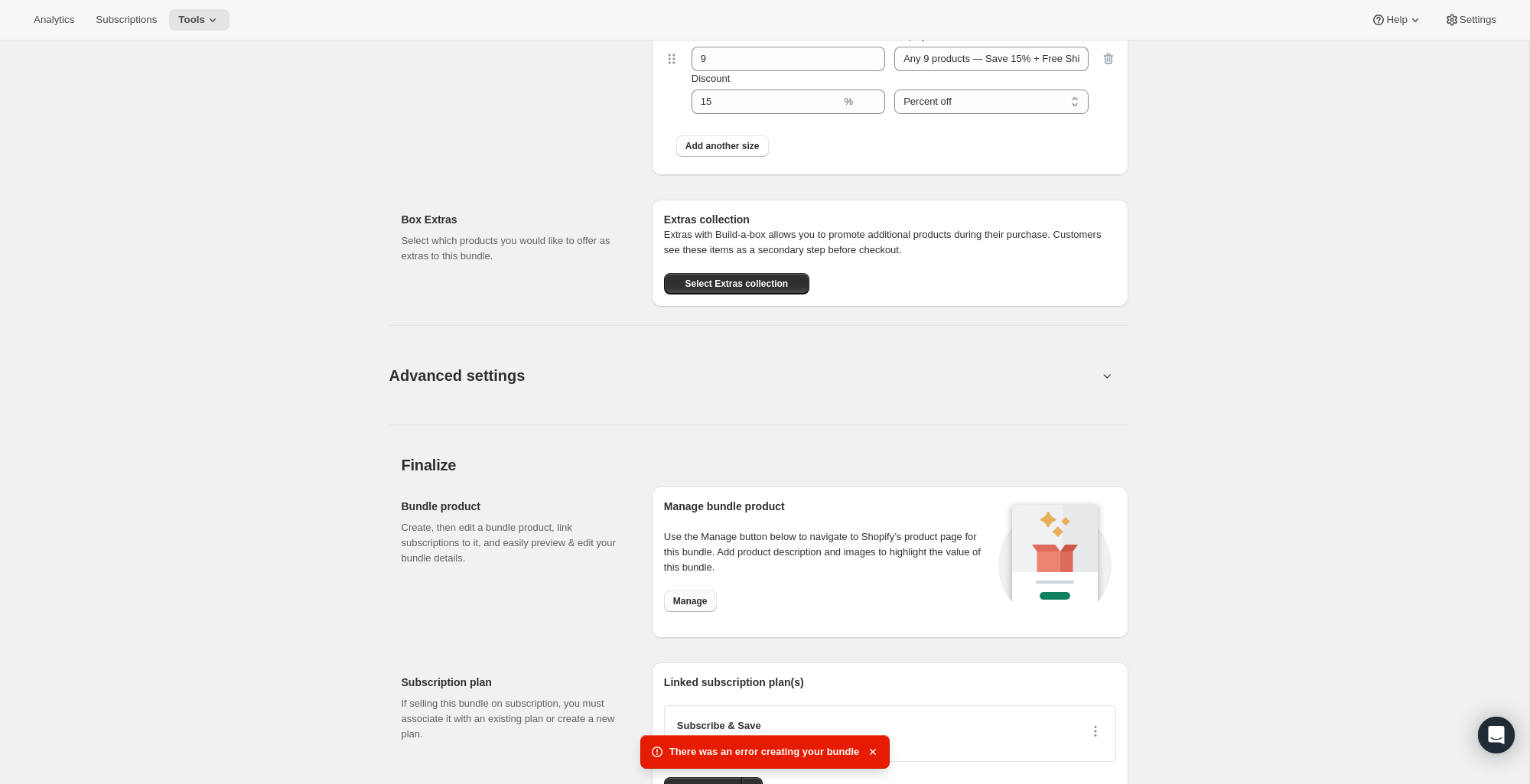
click at [699, 603] on span "Manage" at bounding box center [691, 601] width 34 height 12
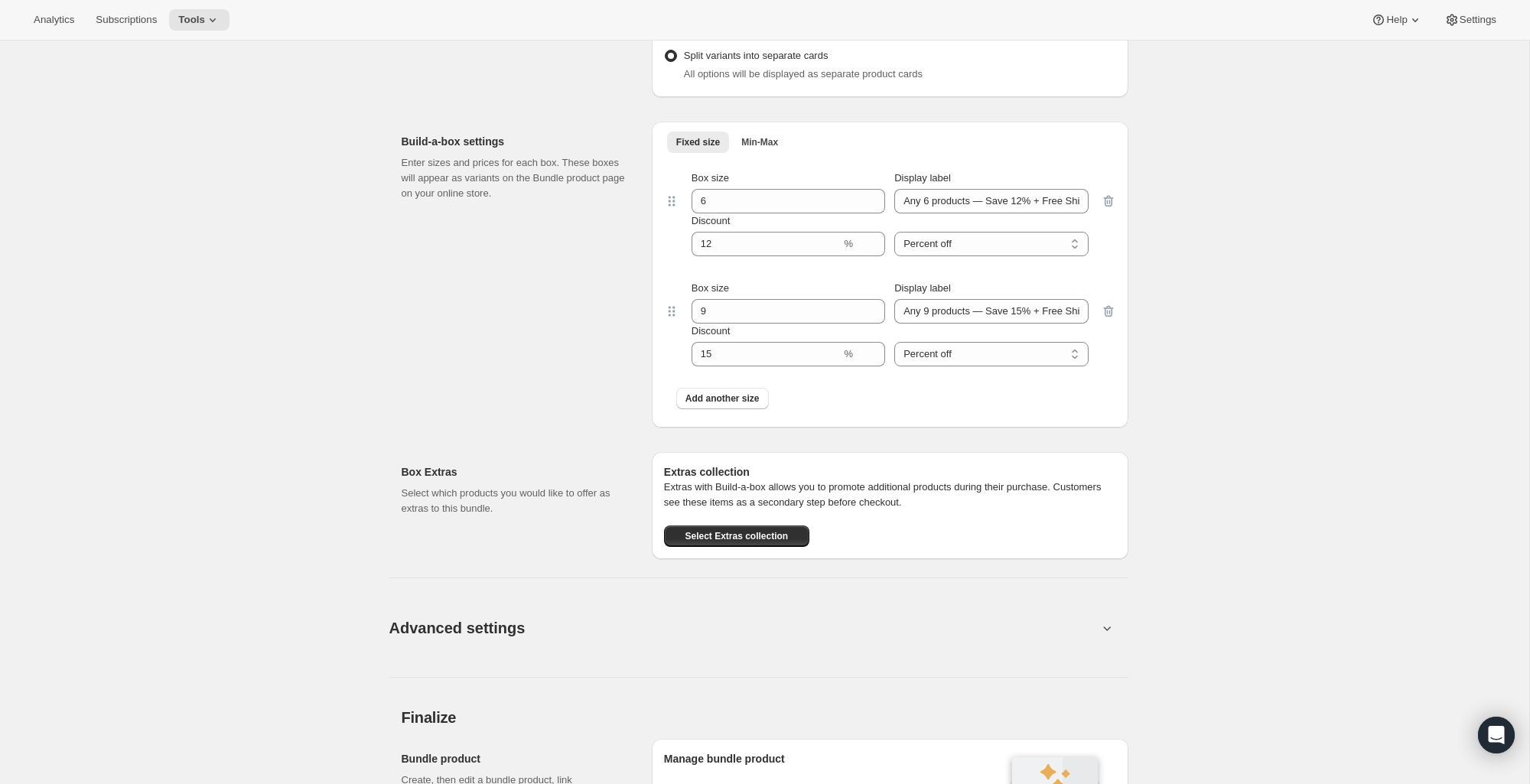
scroll to position [1640, 0]
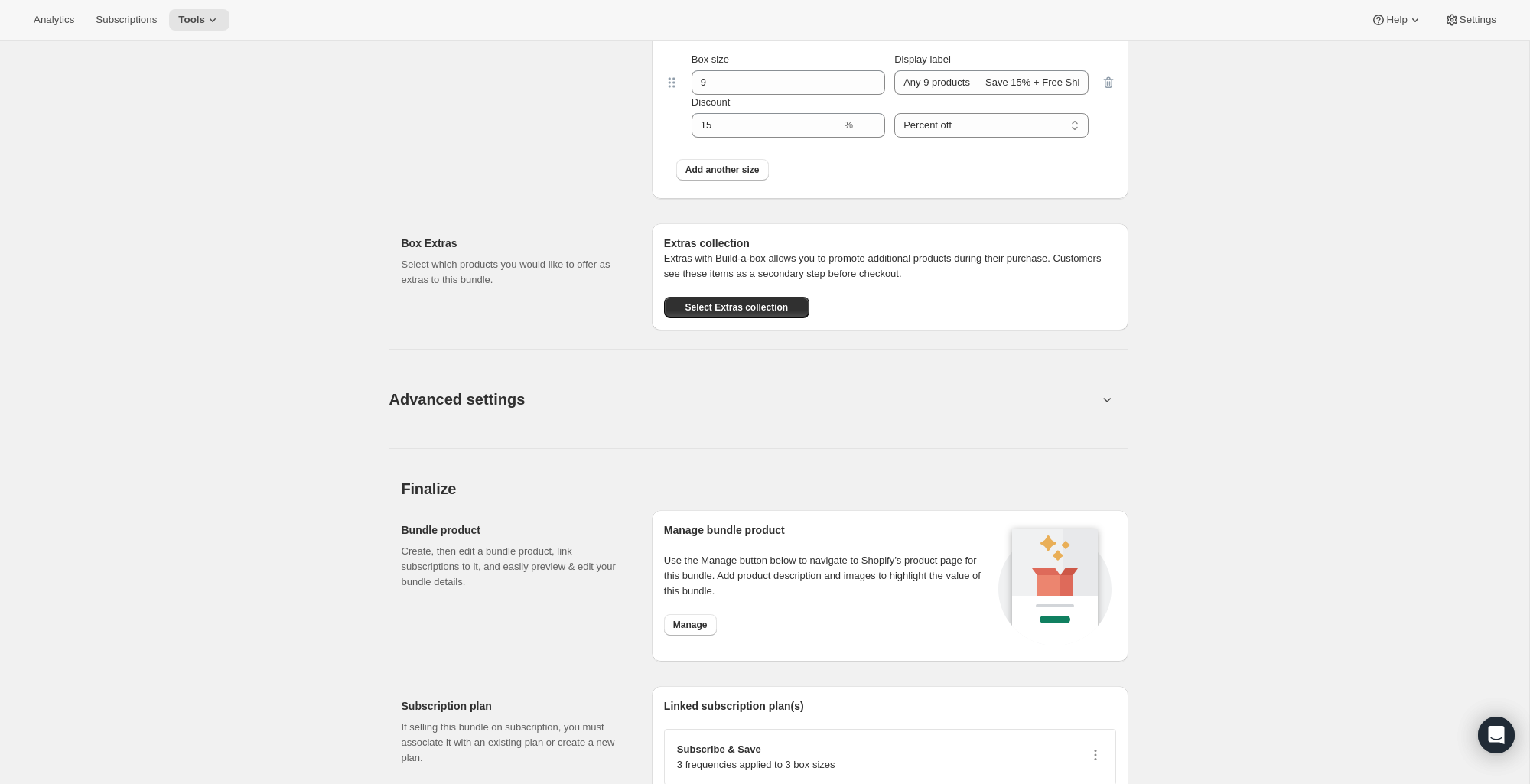
type input "Customize Your Bundle"
